Goal: Complete application form: Complete application form

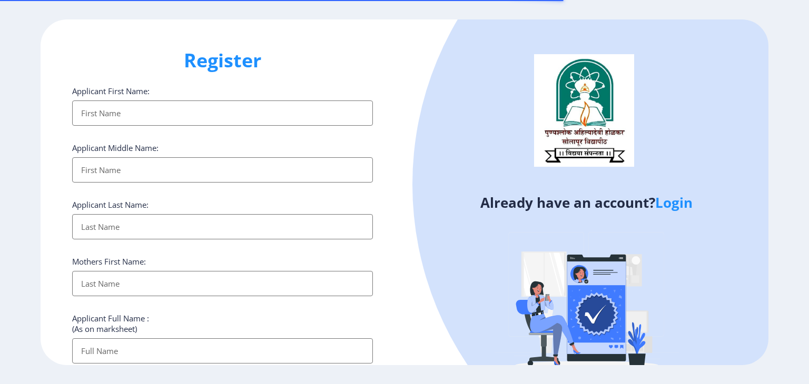
select select
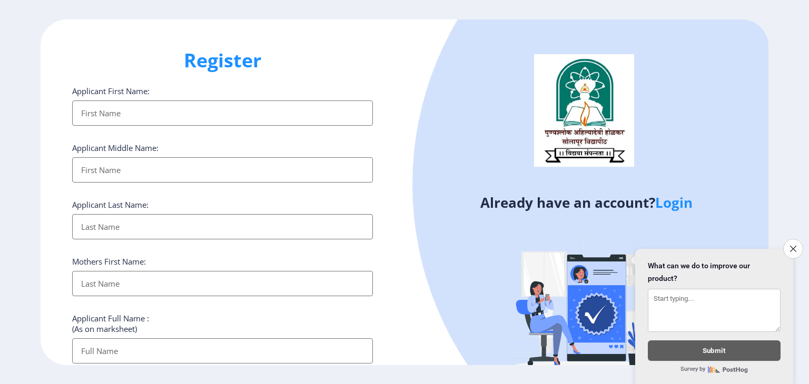
click at [157, 123] on input "Applicant First Name:" at bounding box center [222, 113] width 301 height 25
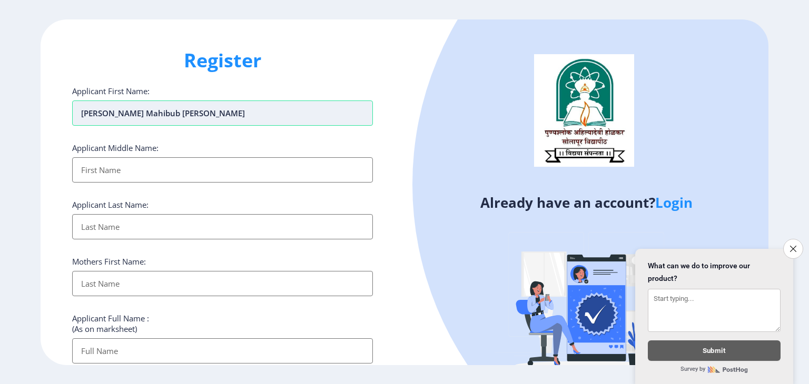
click at [154, 112] on input "[PERSON_NAME] Mahibub [PERSON_NAME]" at bounding box center [222, 113] width 301 height 25
click at [132, 163] on input "Applicant First Name:" at bounding box center [222, 169] width 301 height 25
drag, startPoint x: 196, startPoint y: 108, endPoint x: 116, endPoint y: 114, distance: 80.3
click at [116, 114] on input "[PERSON_NAME] [PERSON_NAME]" at bounding box center [222, 113] width 301 height 25
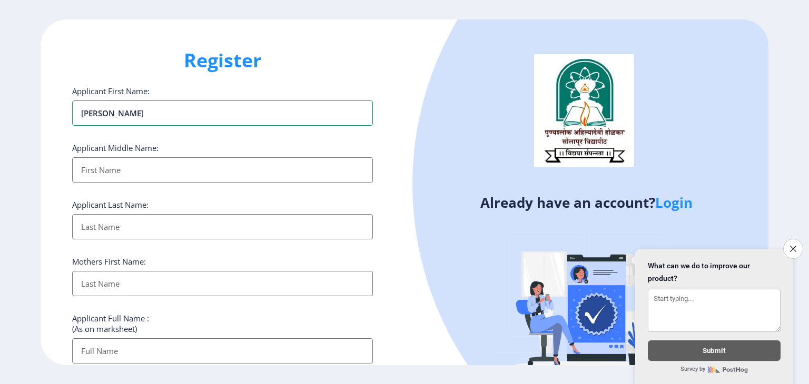
type input "[PERSON_NAME]"
click at [88, 172] on input "Applicant First Name:" at bounding box center [222, 169] width 301 height 25
type input "[PERSON_NAME]"
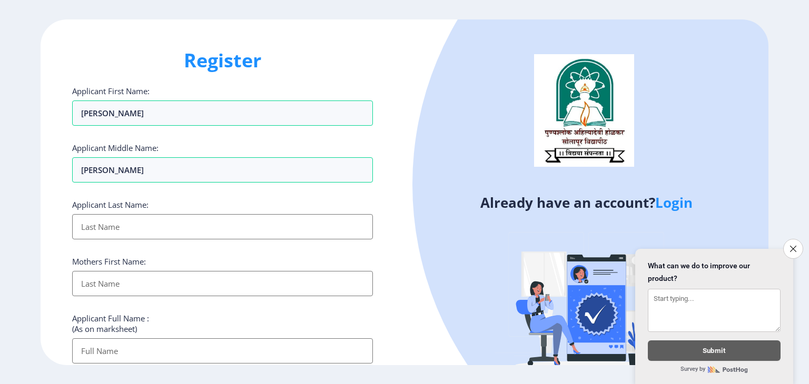
click at [89, 223] on input "Applicant First Name:" at bounding box center [222, 226] width 301 height 25
type input "[PERSON_NAME]"
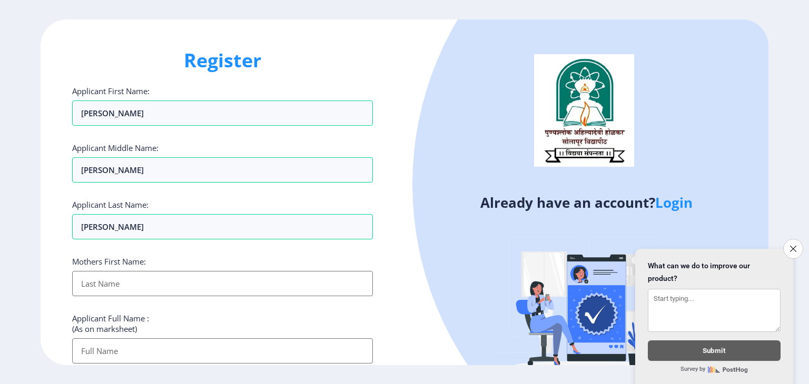
click at [94, 287] on input "Applicant First Name:" at bounding box center [222, 283] width 301 height 25
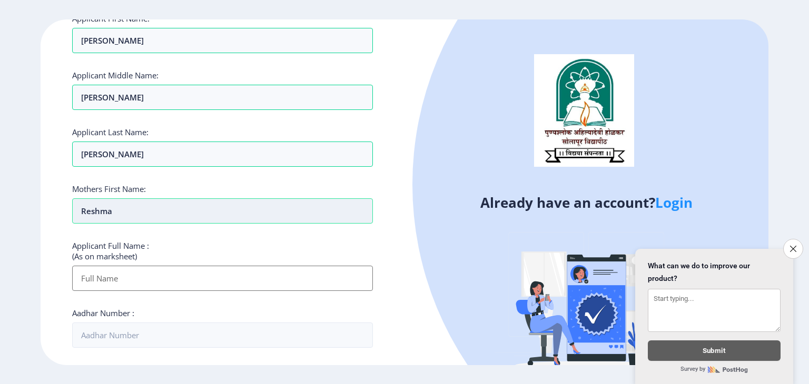
scroll to position [76, 0]
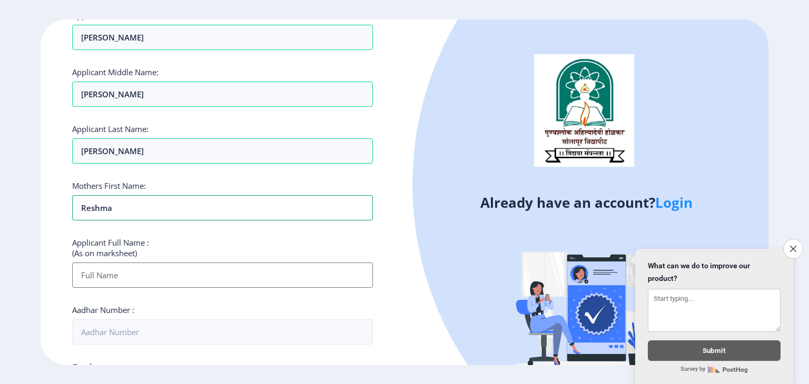
type input "Reshma"
click at [102, 278] on input "Applicant First Name:" at bounding box center [222, 275] width 301 height 25
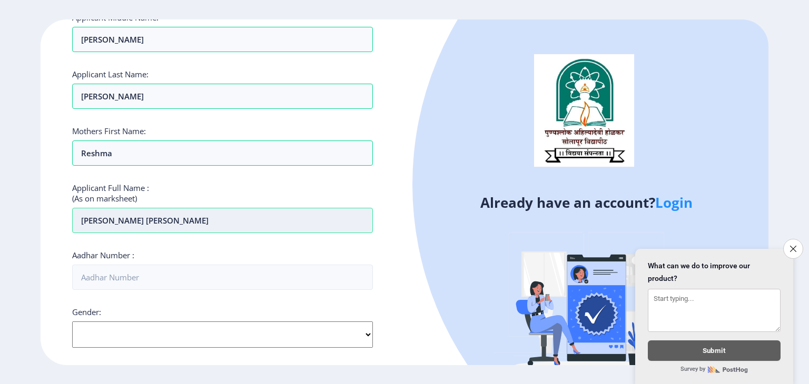
scroll to position [137, 0]
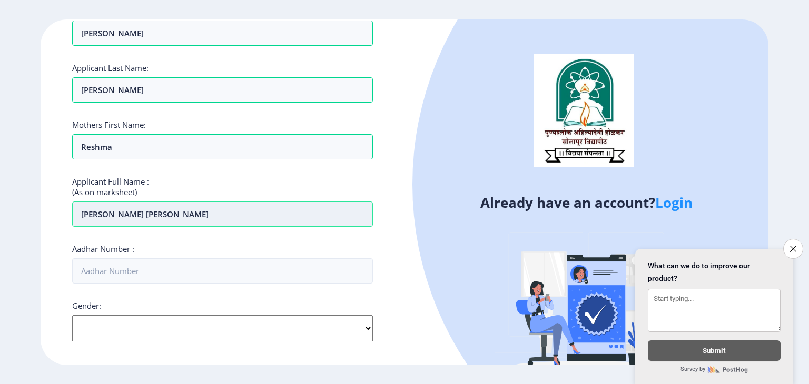
type input "[PERSON_NAME] [PERSON_NAME]"
click at [102, 278] on input "Aadhar Number :" at bounding box center [222, 271] width 301 height 25
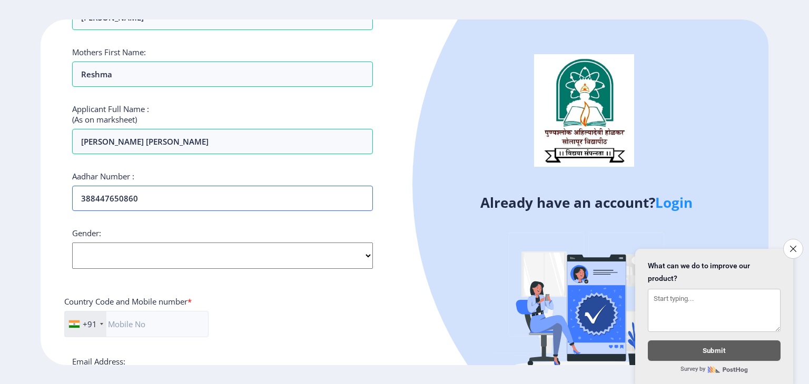
scroll to position [210, 0]
type input "388447650860"
click at [194, 249] on select "Select Gender [DEMOGRAPHIC_DATA] [DEMOGRAPHIC_DATA] Other" at bounding box center [222, 255] width 301 height 26
select select "[DEMOGRAPHIC_DATA]"
click at [72, 242] on select "Select Gender [DEMOGRAPHIC_DATA] [DEMOGRAPHIC_DATA] Other" at bounding box center [222, 255] width 301 height 26
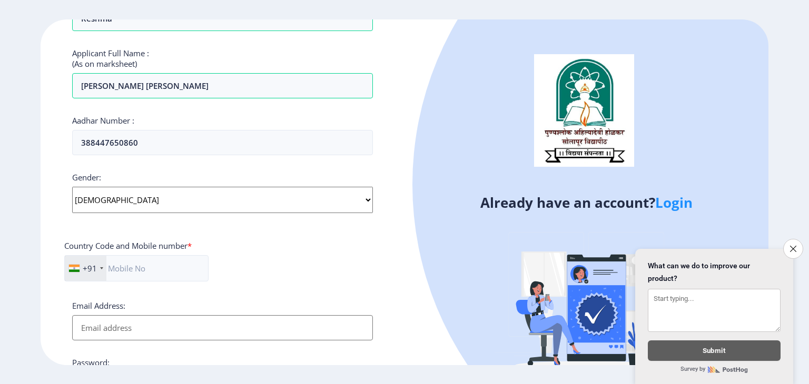
scroll to position [267, 0]
click at [144, 271] on input "text" at bounding box center [136, 267] width 144 height 26
type input "9011935525"
click at [92, 329] on input "Email Address:" at bounding box center [222, 326] width 301 height 25
type input "[EMAIL_ADDRESS][DOMAIN_NAME]"
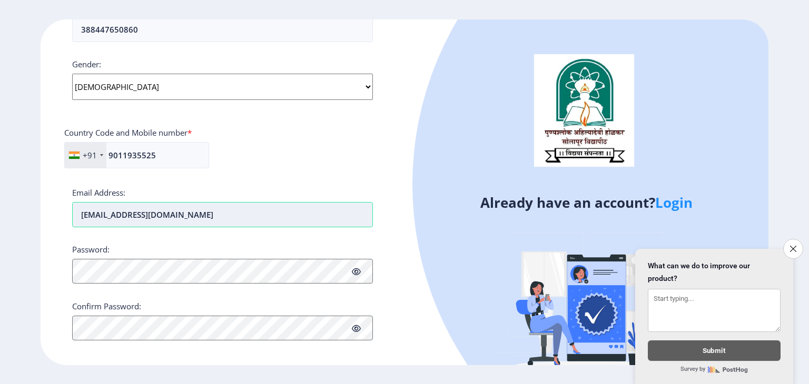
scroll to position [380, 0]
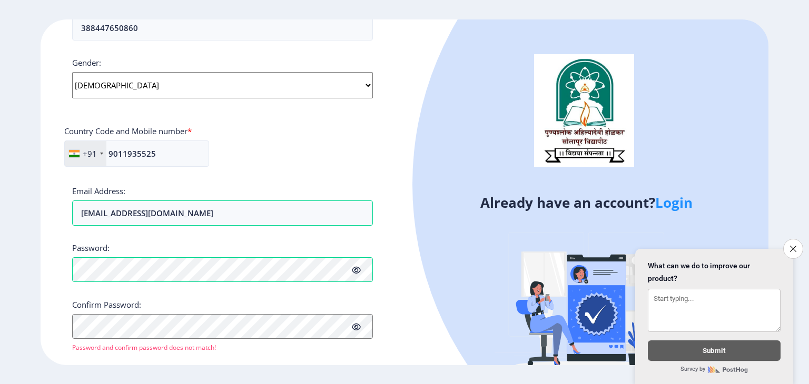
click at [352, 269] on icon at bounding box center [356, 271] width 9 height 8
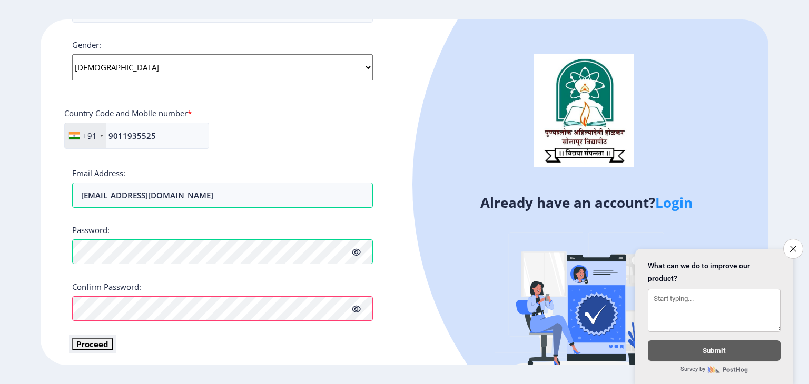
click at [90, 341] on button "Proceed" at bounding box center [92, 345] width 41 height 12
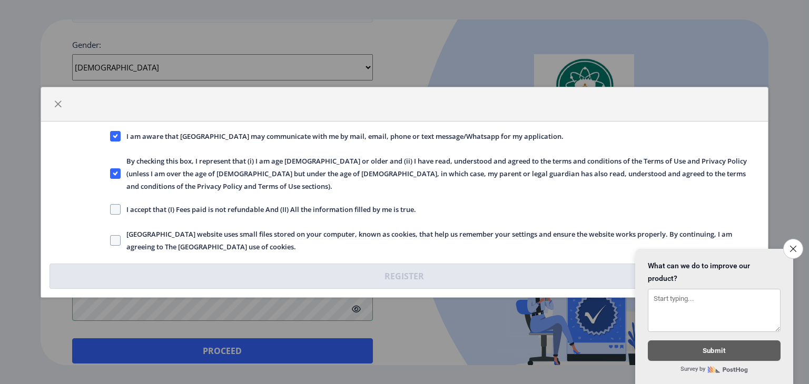
click at [123, 346] on div "I am aware that [GEOGRAPHIC_DATA] may communicate with me by mail, email, phone…" at bounding box center [404, 192] width 809 height 384
click at [791, 230] on div "I am aware that [GEOGRAPHIC_DATA] may communicate with me by mail, email, phone…" at bounding box center [404, 192] width 809 height 384
click at [792, 245] on icon "Close survey" at bounding box center [793, 248] width 7 height 7
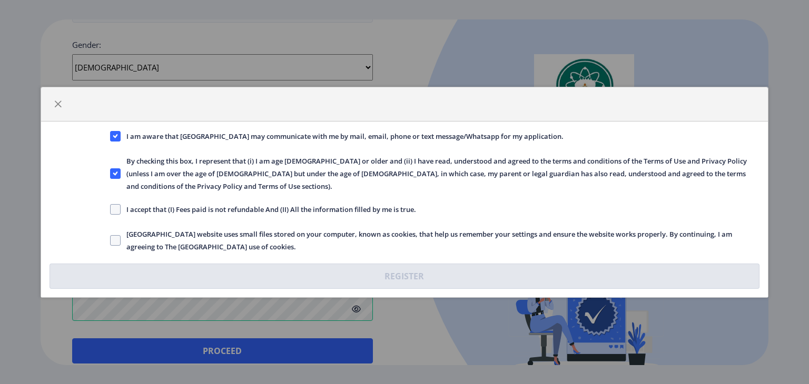
click at [192, 234] on span "[GEOGRAPHIC_DATA] website uses small files stored on your computer, known as co…" at bounding box center [440, 240] width 639 height 25
click at [111, 240] on input "[GEOGRAPHIC_DATA] website uses small files stored on your computer, known as co…" at bounding box center [110, 240] width 1 height 1
checkbox input "true"
click at [117, 204] on span at bounding box center [115, 209] width 11 height 11
click at [111, 209] on input "I accept that (I) Fees paid is not refundable And (II) All the information fill…" at bounding box center [110, 209] width 1 height 1
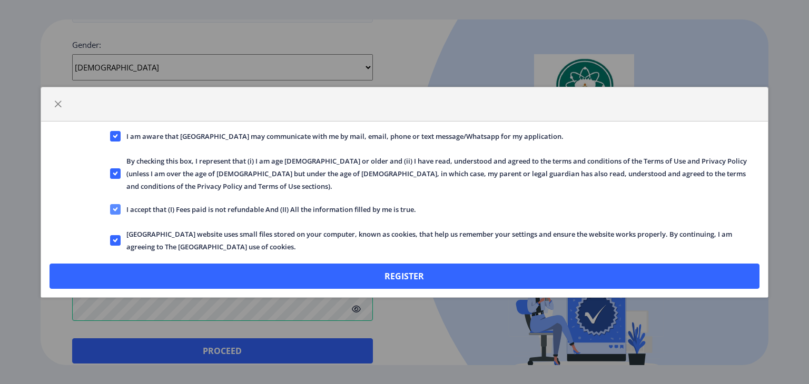
click at [117, 204] on icon at bounding box center [115, 209] width 5 height 11
click at [111, 209] on input "I accept that (I) Fees paid is not refundable And (II) All the information fill…" at bounding box center [110, 209] width 1 height 1
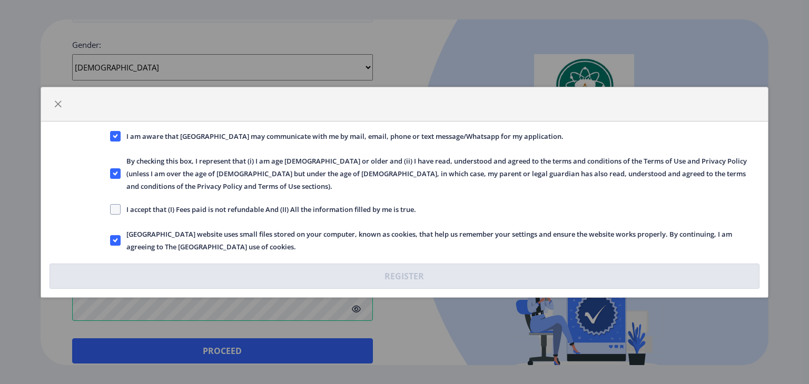
click at [122, 203] on span "I accept that (I) Fees paid is not refundable And (II) All the information fill…" at bounding box center [268, 209] width 295 height 13
click at [111, 209] on input "I accept that (I) Fees paid is not refundable And (II) All the information fill…" at bounding box center [110, 209] width 1 height 1
checkbox input "true"
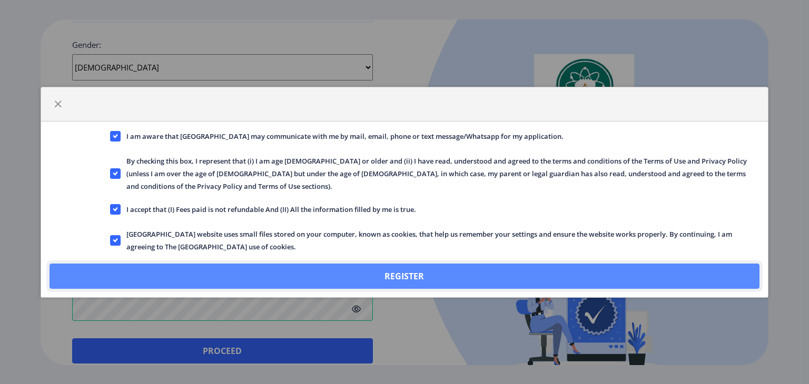
click at [282, 266] on button "Register" at bounding box center [405, 276] width 710 height 25
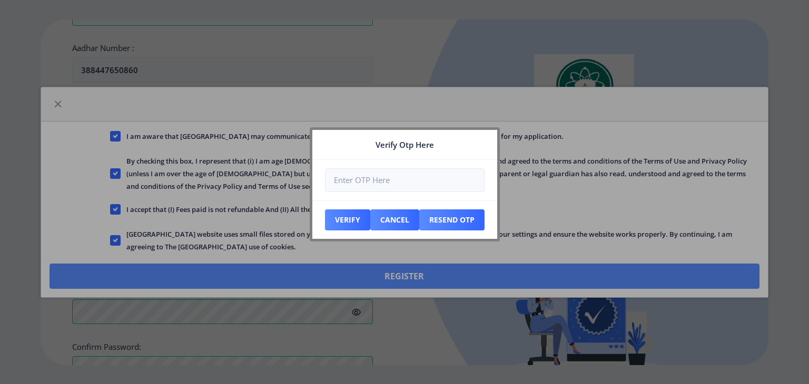
scroll to position [458, 0]
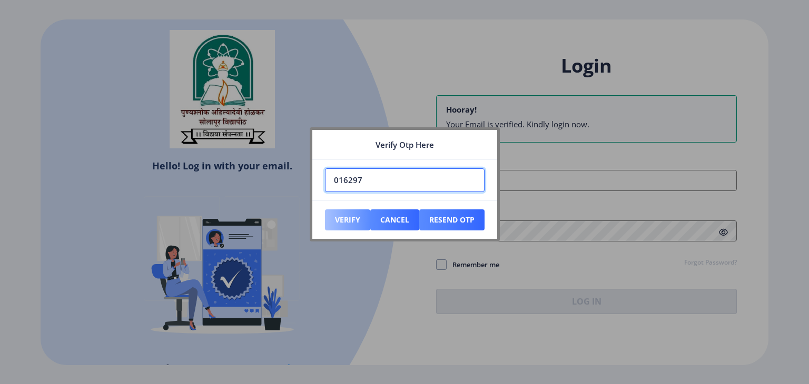
type input "016297"
click at [348, 215] on button "Verify" at bounding box center [347, 220] width 45 height 21
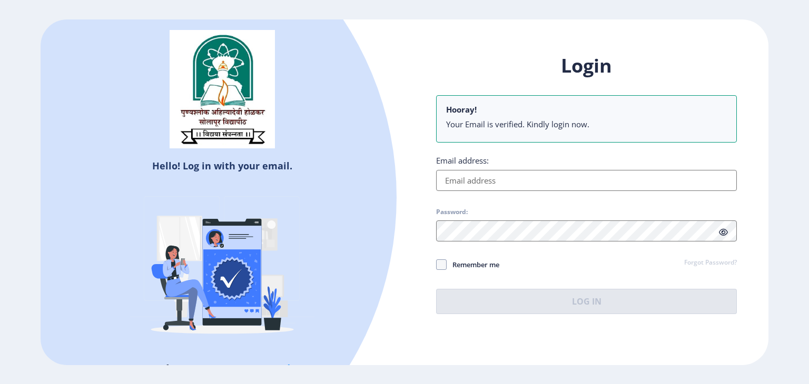
click at [525, 173] on input "Email address:" at bounding box center [586, 180] width 301 height 21
type input "[EMAIL_ADDRESS][DOMAIN_NAME]"
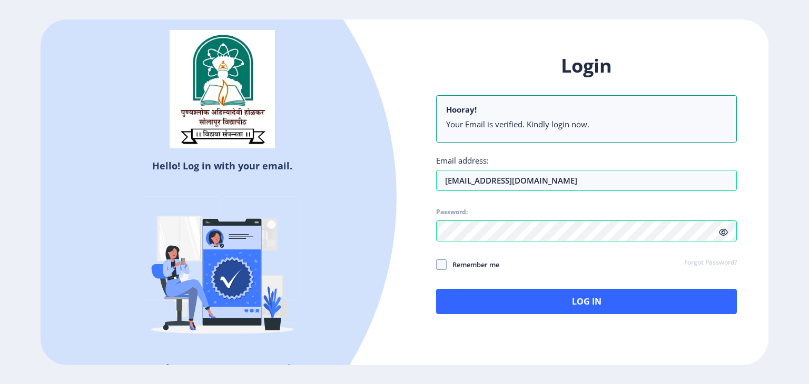
click at [508, 288] on div "Login Hooray! Your Email is verified. Kindly login now. Email address: [EMAIL_A…" at bounding box center [586, 183] width 301 height 261
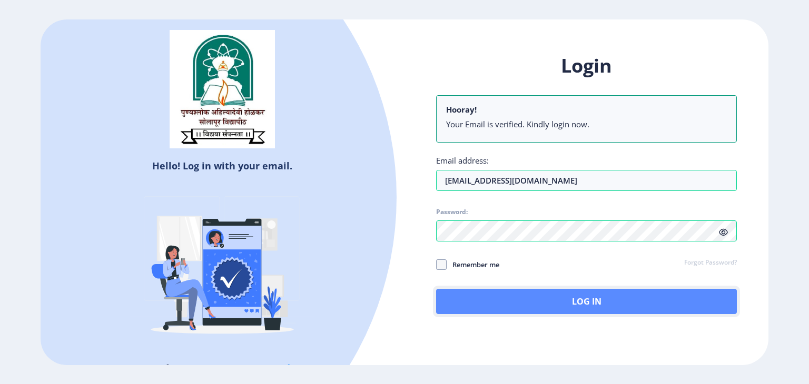
click at [507, 295] on button "Log In" at bounding box center [586, 301] width 301 height 25
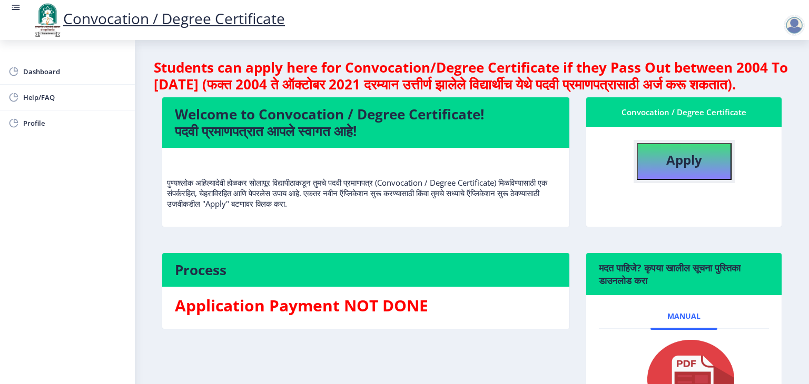
click at [685, 169] on b "Apply" at bounding box center [684, 159] width 36 height 17
select select
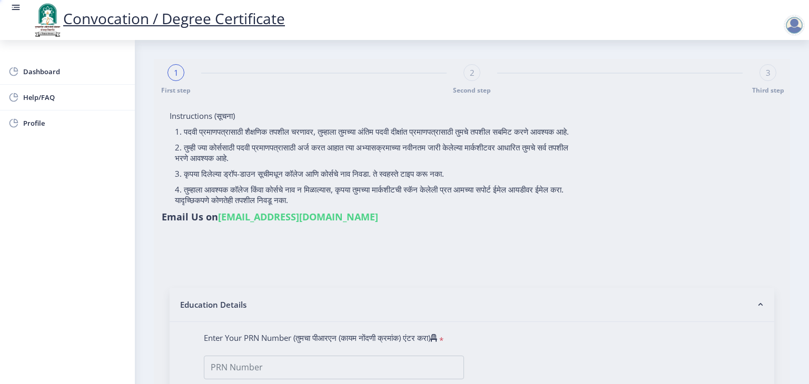
type input "[PERSON_NAME] [PERSON_NAME]"
type input "Reshma"
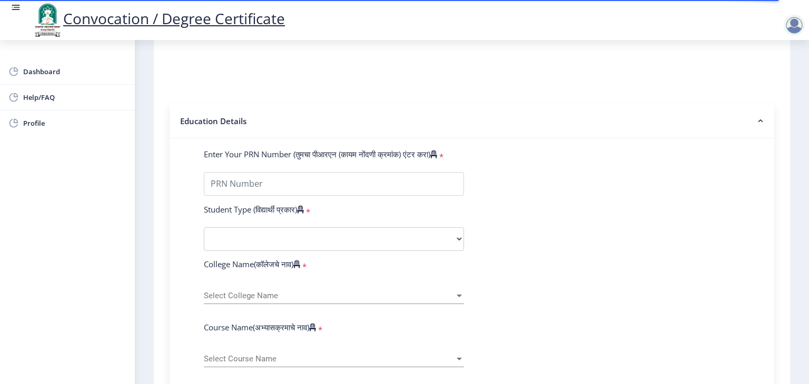
scroll to position [177, 0]
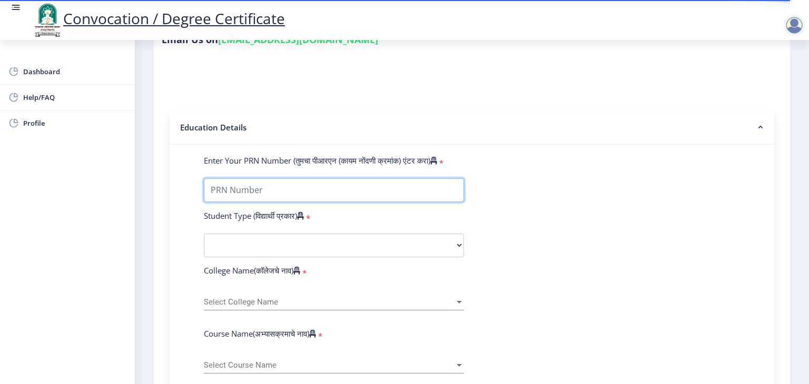
click at [333, 183] on input "Enter Your PRN Number (तुमचा पीआरएन (कायम नोंदणी क्रमांक) एंटर करा)" at bounding box center [334, 191] width 260 height 24
type input "202101037006129"
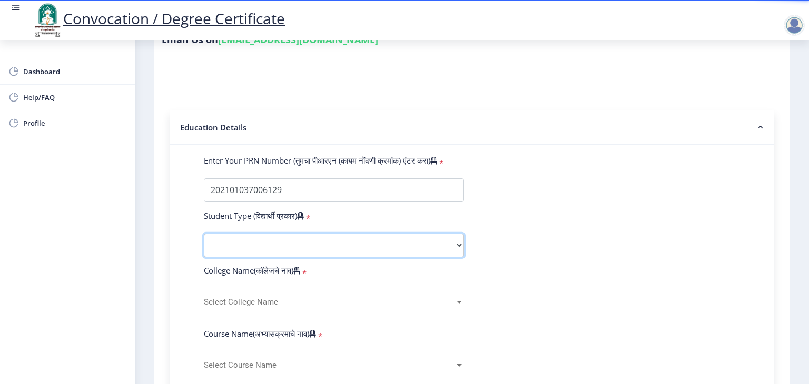
click at [430, 244] on select "Select Student Type Regular External" at bounding box center [334, 246] width 260 height 24
select select "Regular"
click at [204, 234] on select "Select Student Type Regular External" at bounding box center [334, 246] width 260 height 24
click at [320, 302] on div "Select College Name Select College Name" at bounding box center [334, 300] width 260 height 22
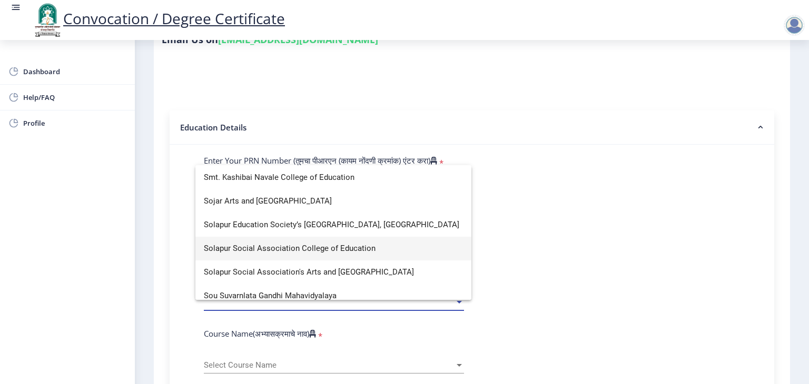
scroll to position [3155, 0]
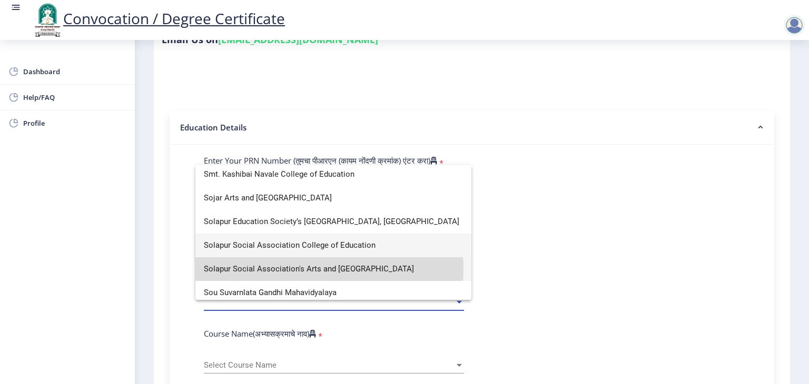
click at [319, 269] on span "Solapur Social Association's Arts and [GEOGRAPHIC_DATA]" at bounding box center [333, 270] width 259 height 24
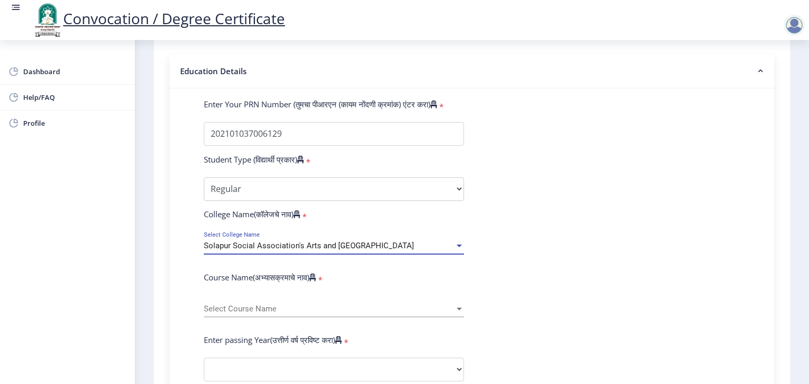
scroll to position [244, 0]
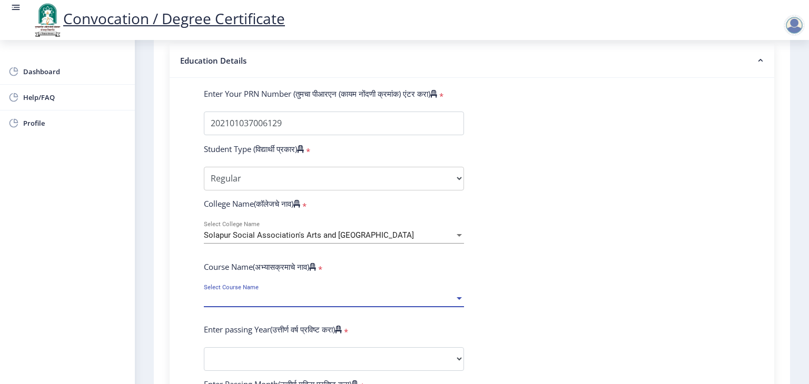
click at [299, 294] on span "Select Course Name" at bounding box center [329, 298] width 251 height 9
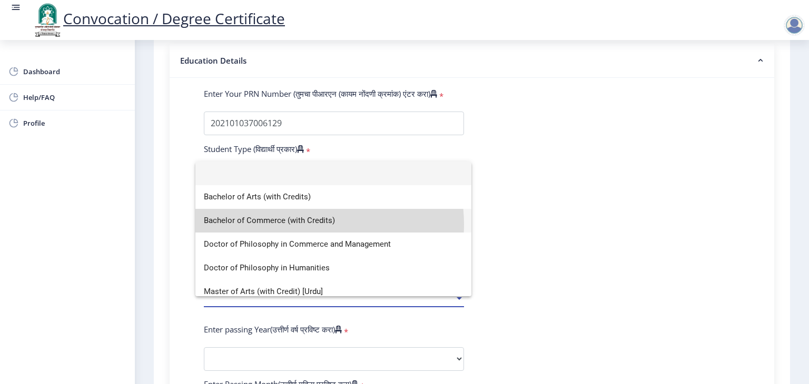
click at [303, 224] on span "Bachelor of Commerce (with Credits)" at bounding box center [333, 221] width 259 height 24
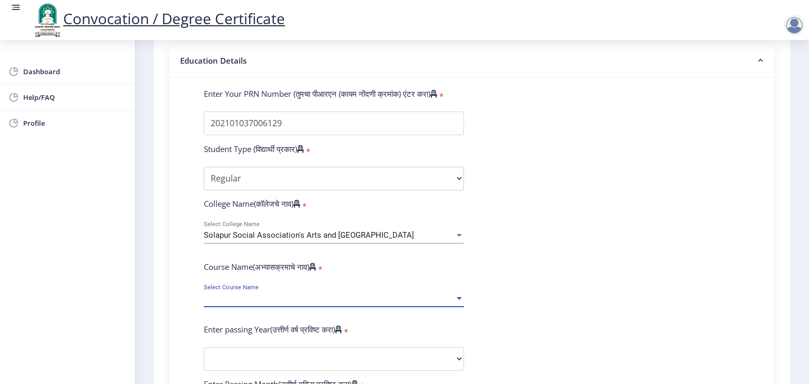
select select
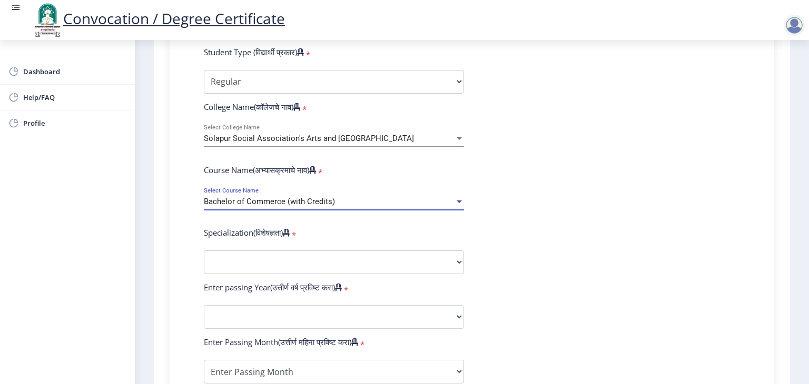
scroll to position [349, 0]
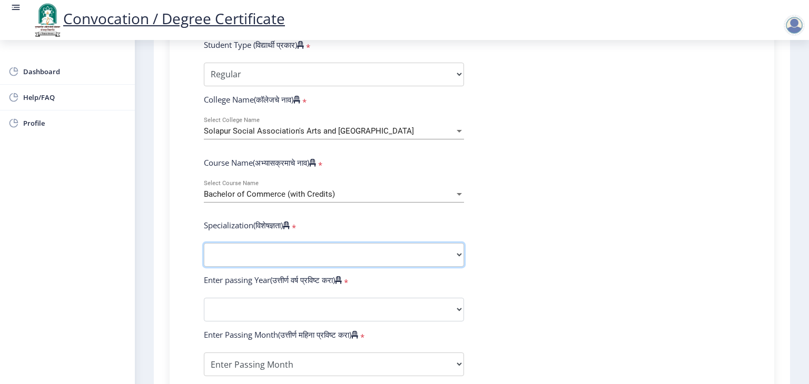
click at [294, 251] on select "Specialization Banking Advanced Accountancy Advanced Banking Advanced Cost Acco…" at bounding box center [334, 255] width 260 height 24
select select
click at [245, 250] on select "Sub-Degree Other" at bounding box center [334, 255] width 260 height 24
select select
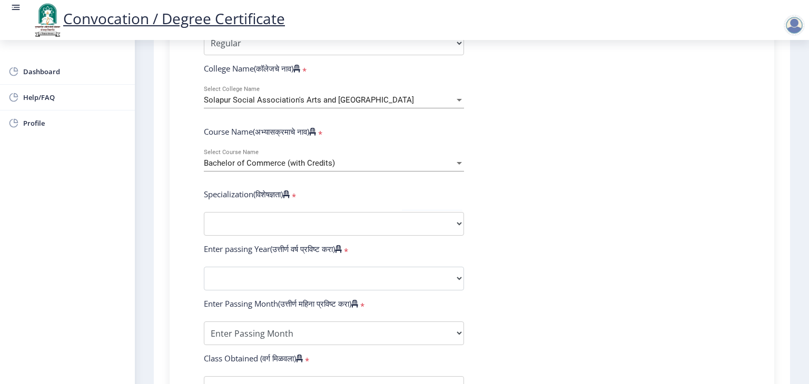
scroll to position [383, 0]
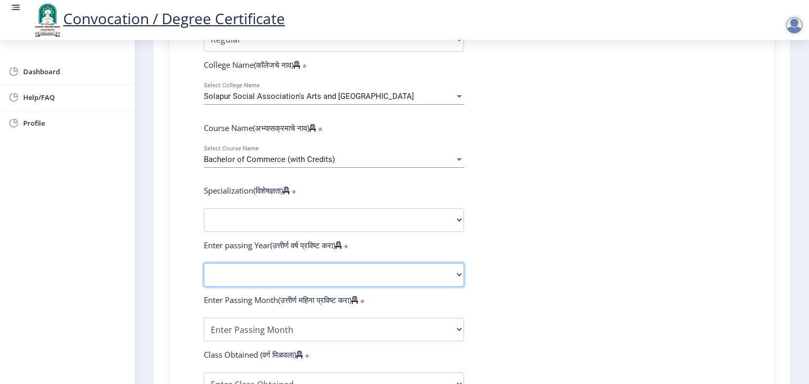
click at [242, 272] on select "2025 2024 2023 2022 2021 2020 2019 2018 2017 2016 2015 2014 2013 2012 2011 2010…" at bounding box center [334, 275] width 260 height 24
select select "2024"
click at [204, 263] on select "2025 2024 2023 2022 2021 2020 2019 2018 2017 2016 2015 2014 2013 2012 2011 2010…" at bounding box center [334, 275] width 260 height 24
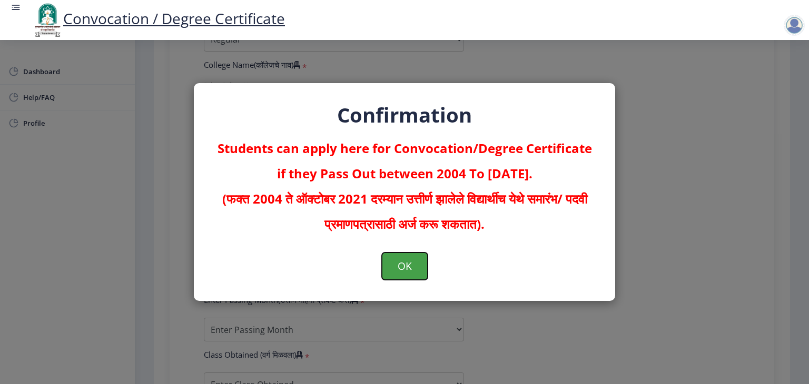
click at [394, 263] on button "OK" at bounding box center [405, 266] width 46 height 27
